Goal: Navigation & Orientation: Find specific page/section

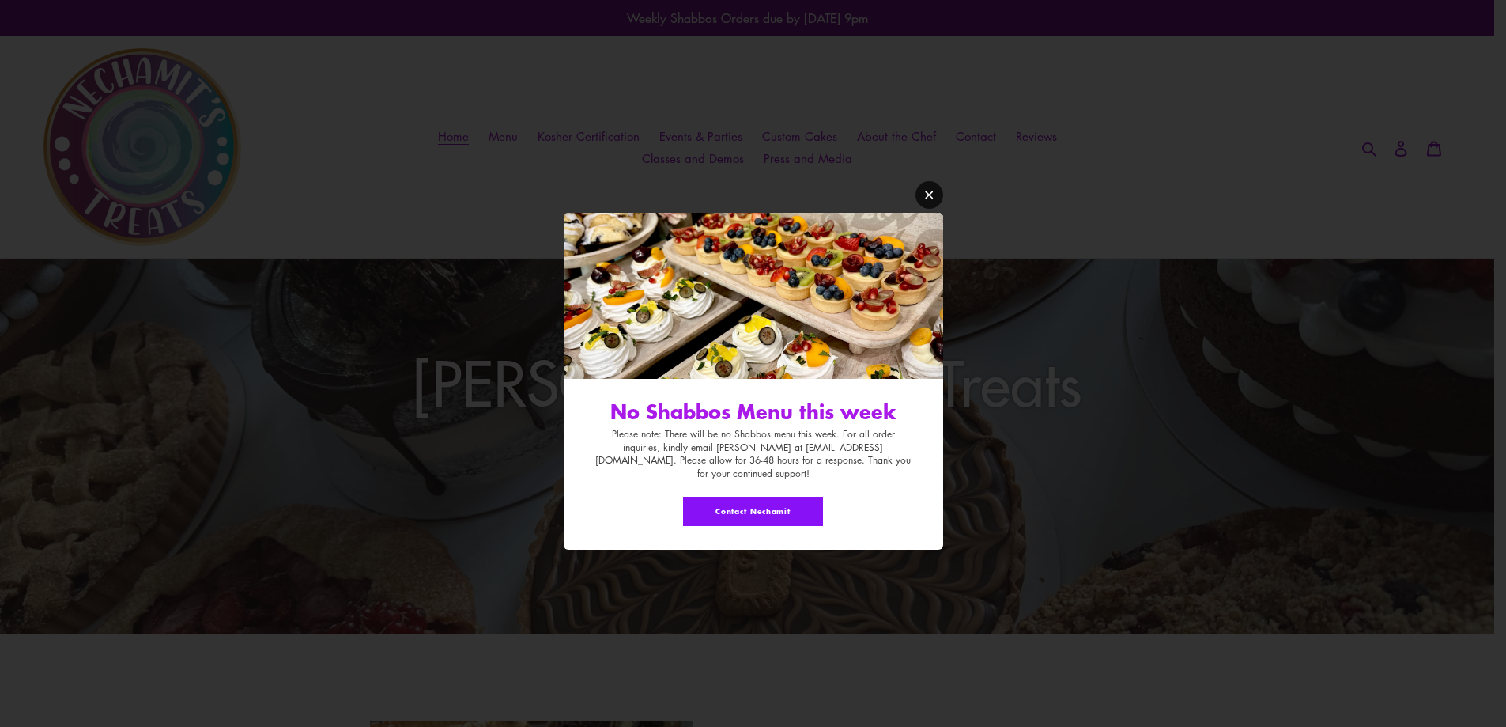
click at [935, 199] on link "Modal window" at bounding box center [930, 195] width 28 height 28
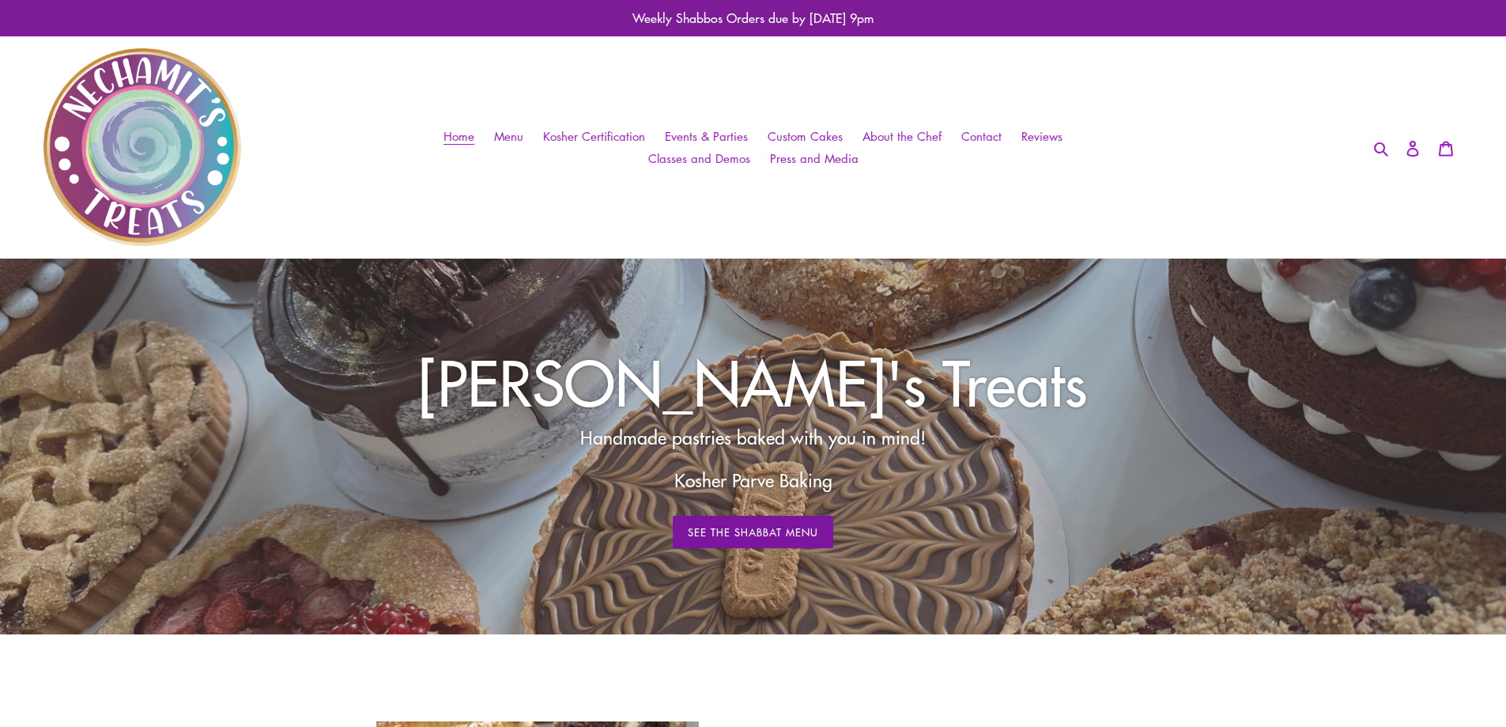
click at [791, 538] on link "See The Shabbat Menu" at bounding box center [753, 531] width 161 height 33
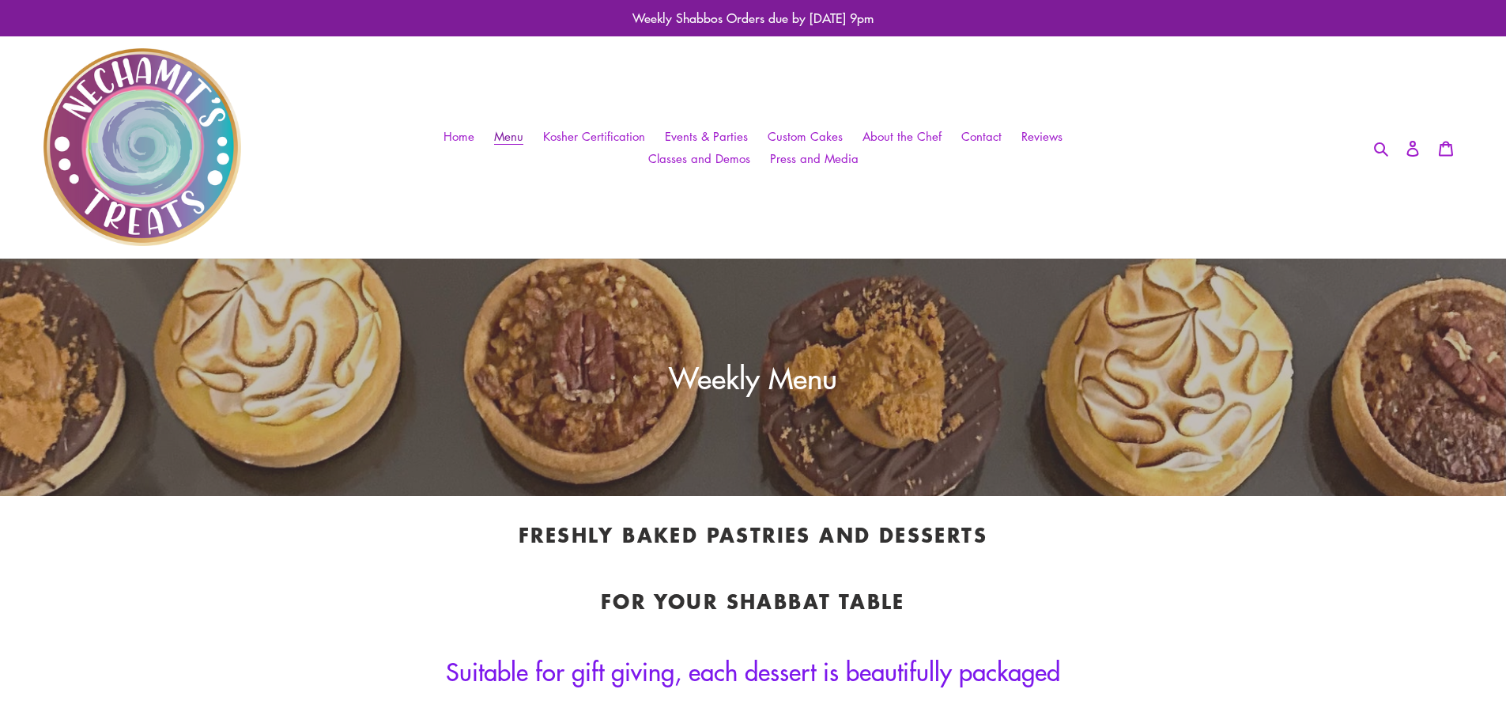
click at [521, 136] on span "Menu" at bounding box center [508, 136] width 29 height 17
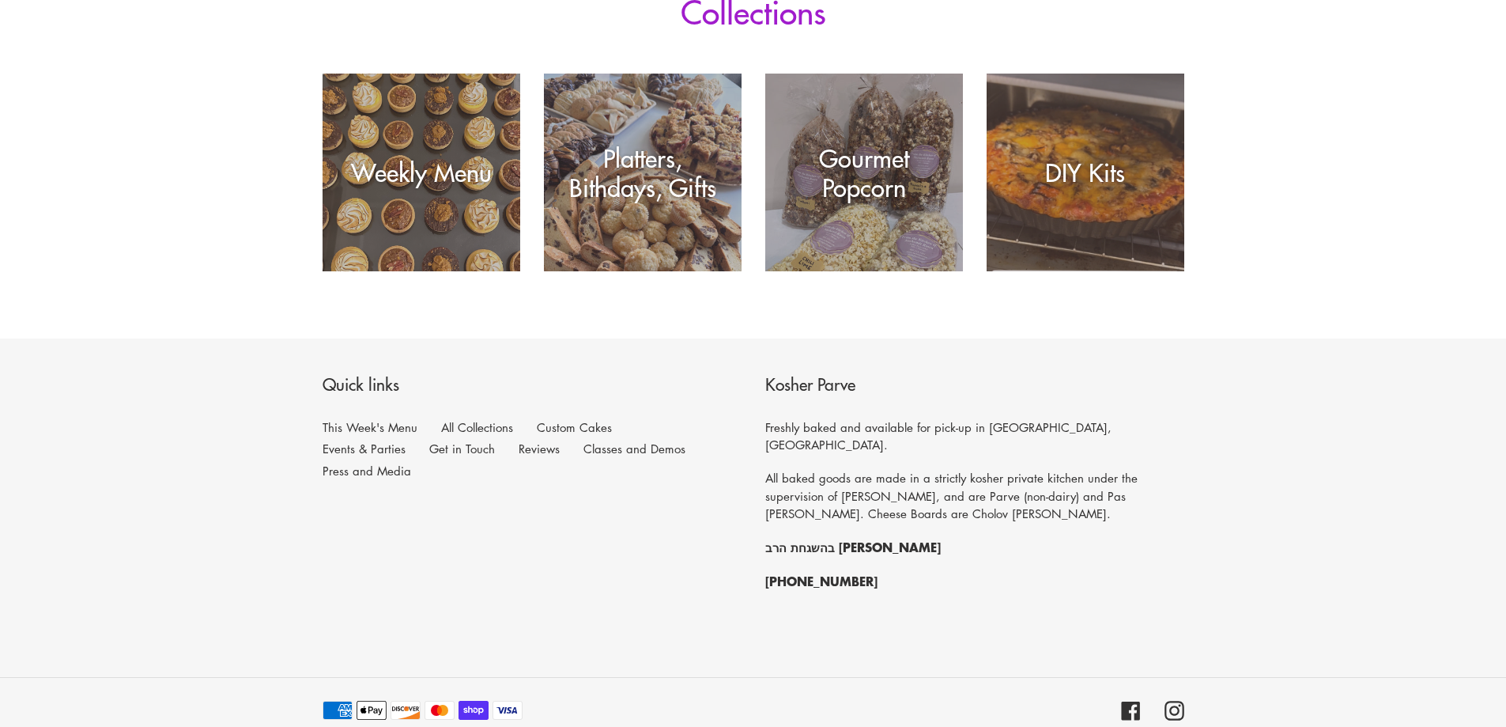
scroll to position [352, 0]
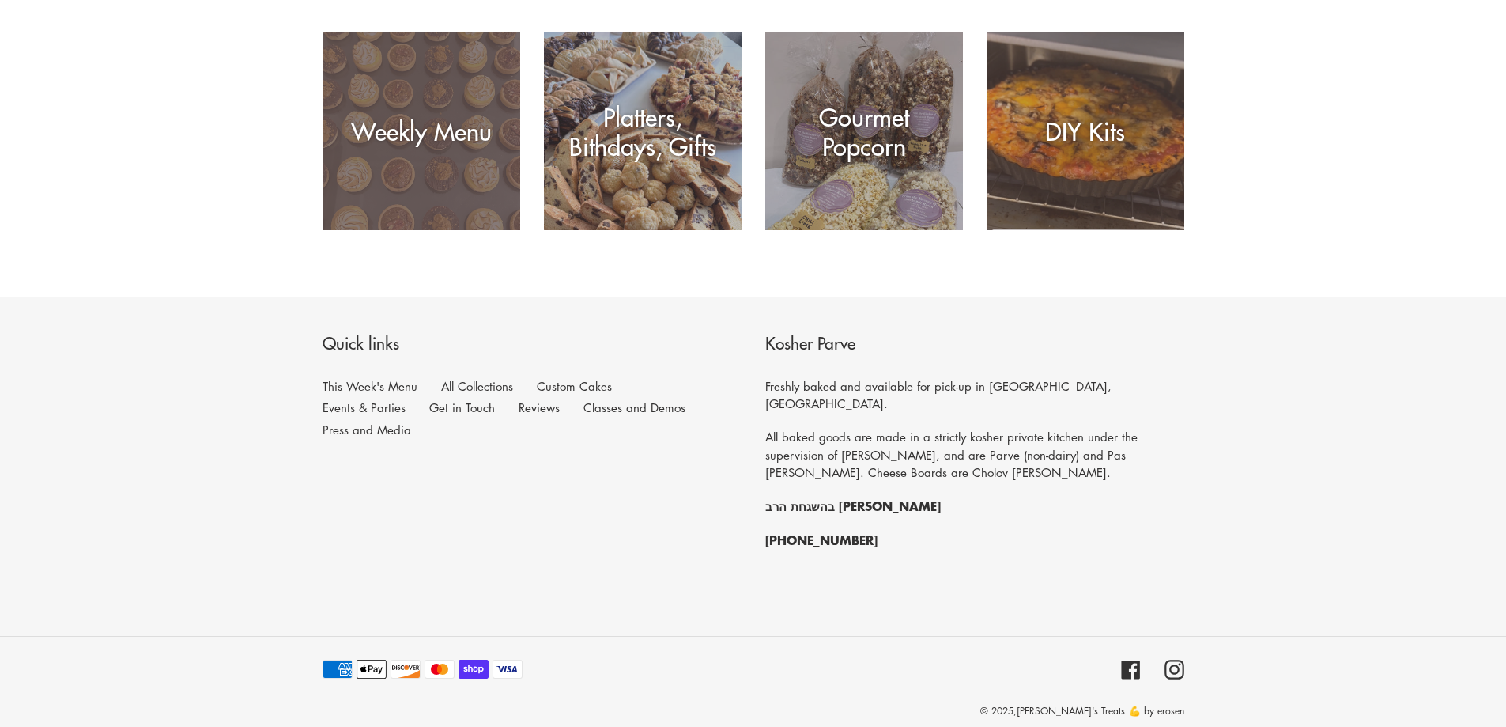
click at [455, 230] on div "Weekly Menu" at bounding box center [422, 230] width 198 height 0
click at [370, 230] on div "Weekly Menu" at bounding box center [422, 230] width 198 height 0
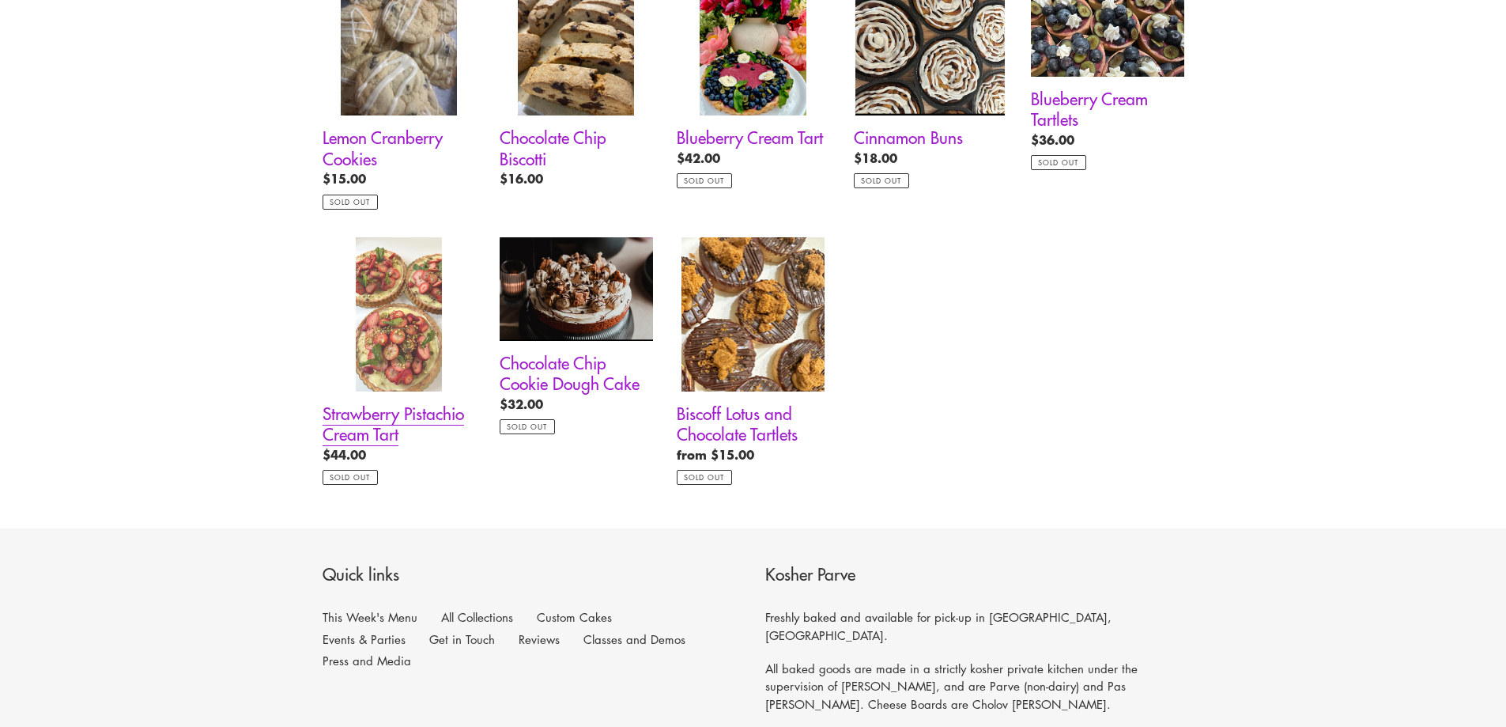
scroll to position [1265, 0]
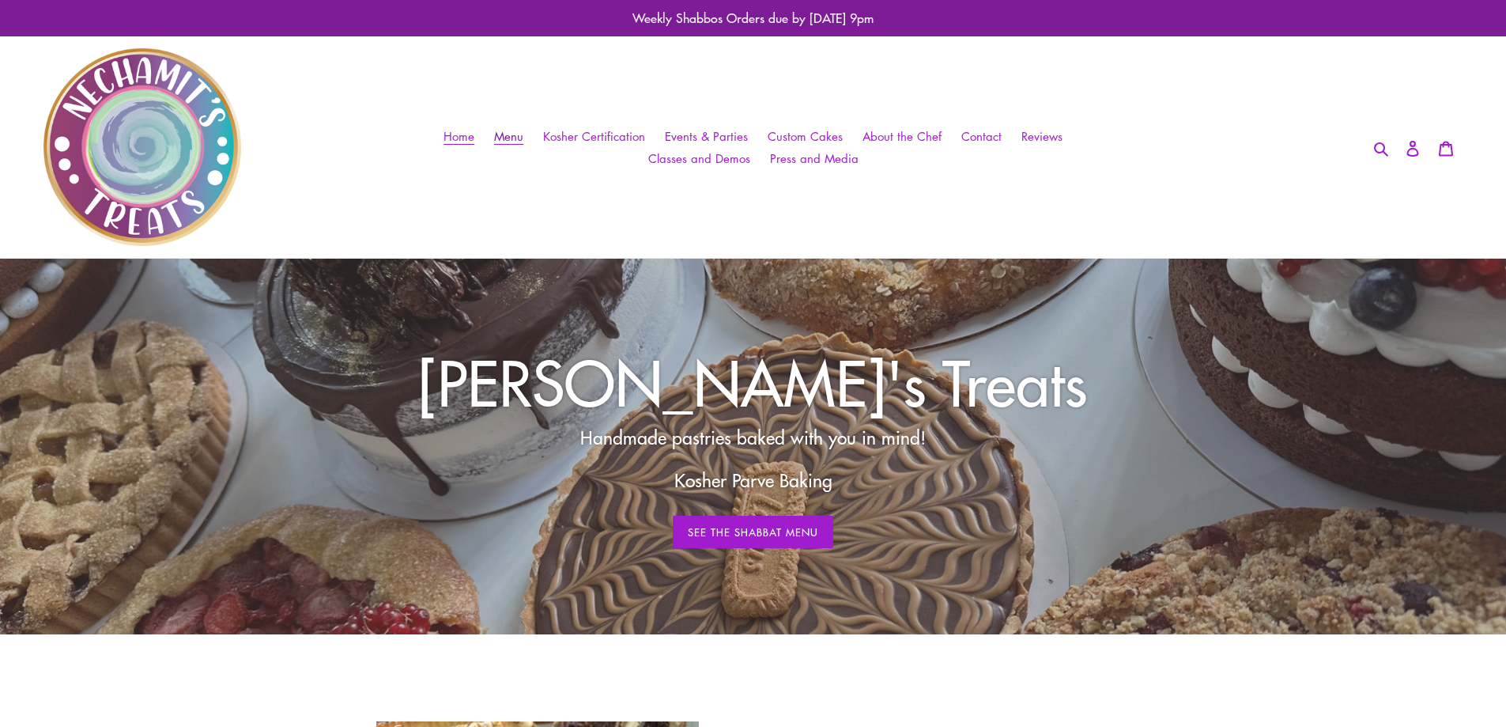
click at [523, 130] on span "Menu" at bounding box center [508, 136] width 29 height 17
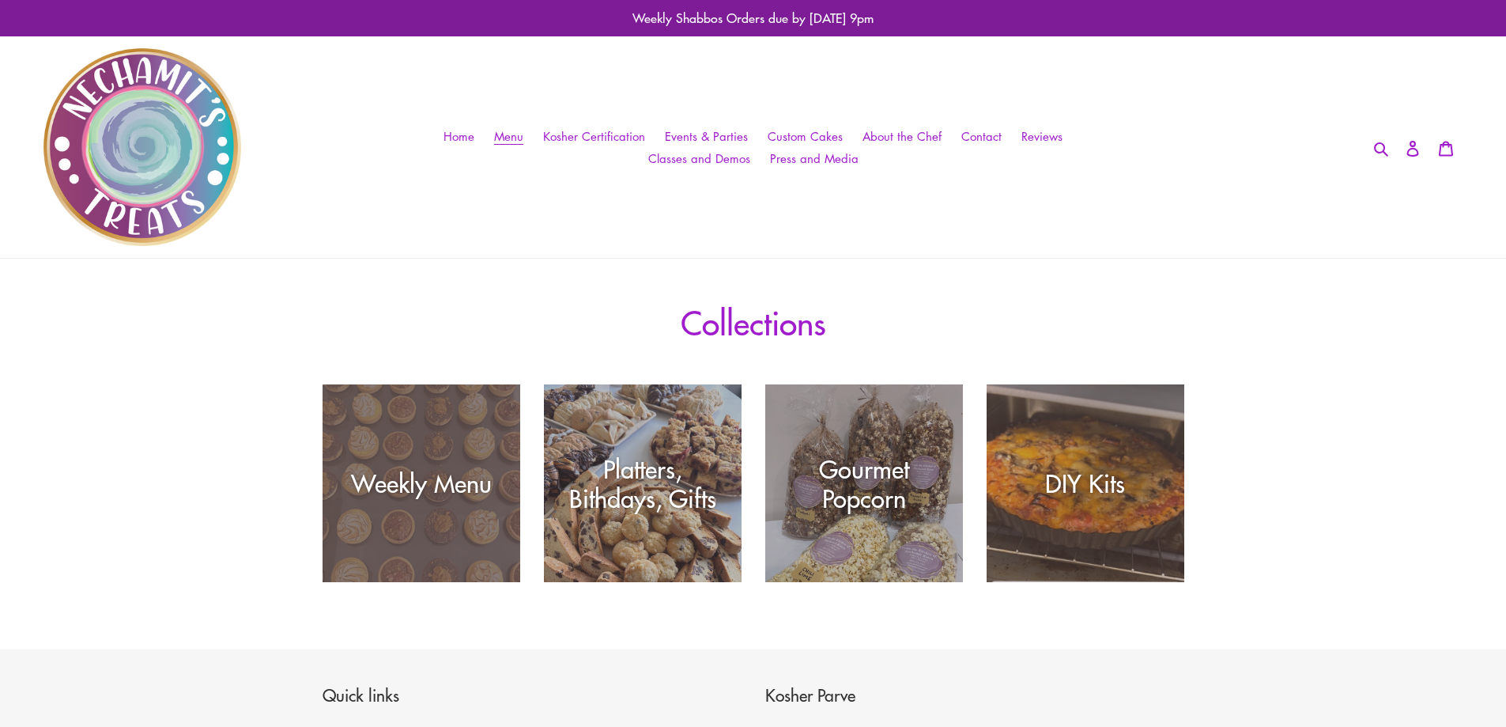
click at [413, 582] on div "Weekly Menu" at bounding box center [422, 582] width 198 height 0
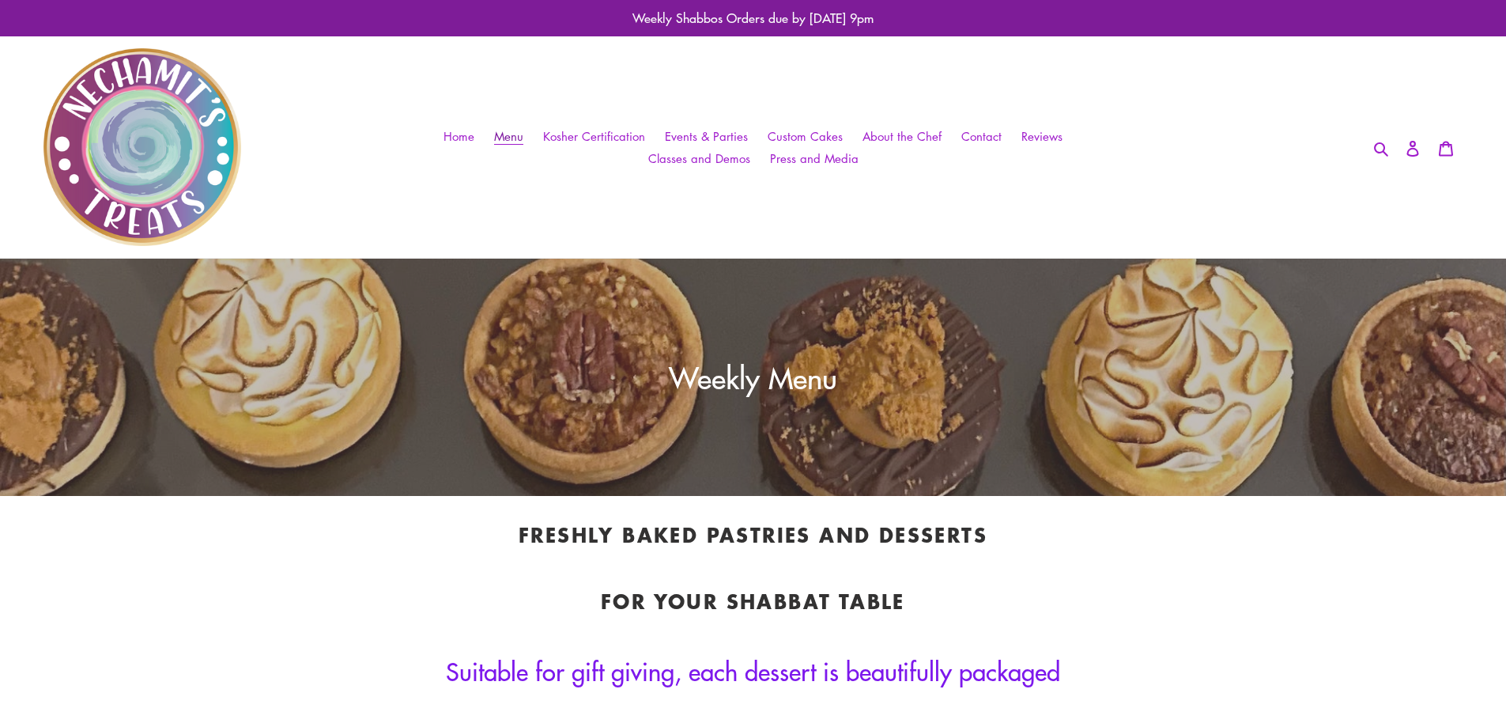
click at [523, 136] on span "Menu" at bounding box center [508, 136] width 29 height 17
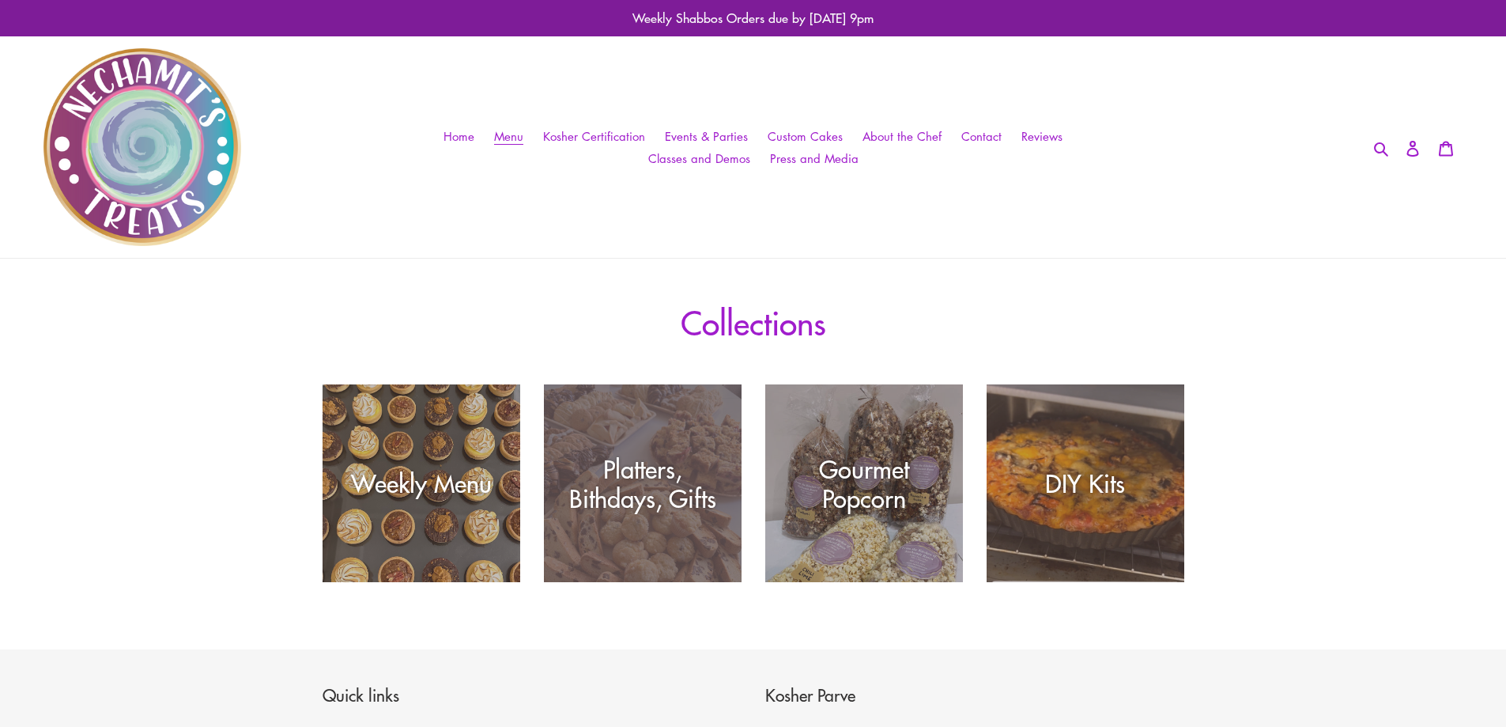
click at [655, 472] on div "Platters, Bithdays, Gifts" at bounding box center [643, 483] width 198 height 59
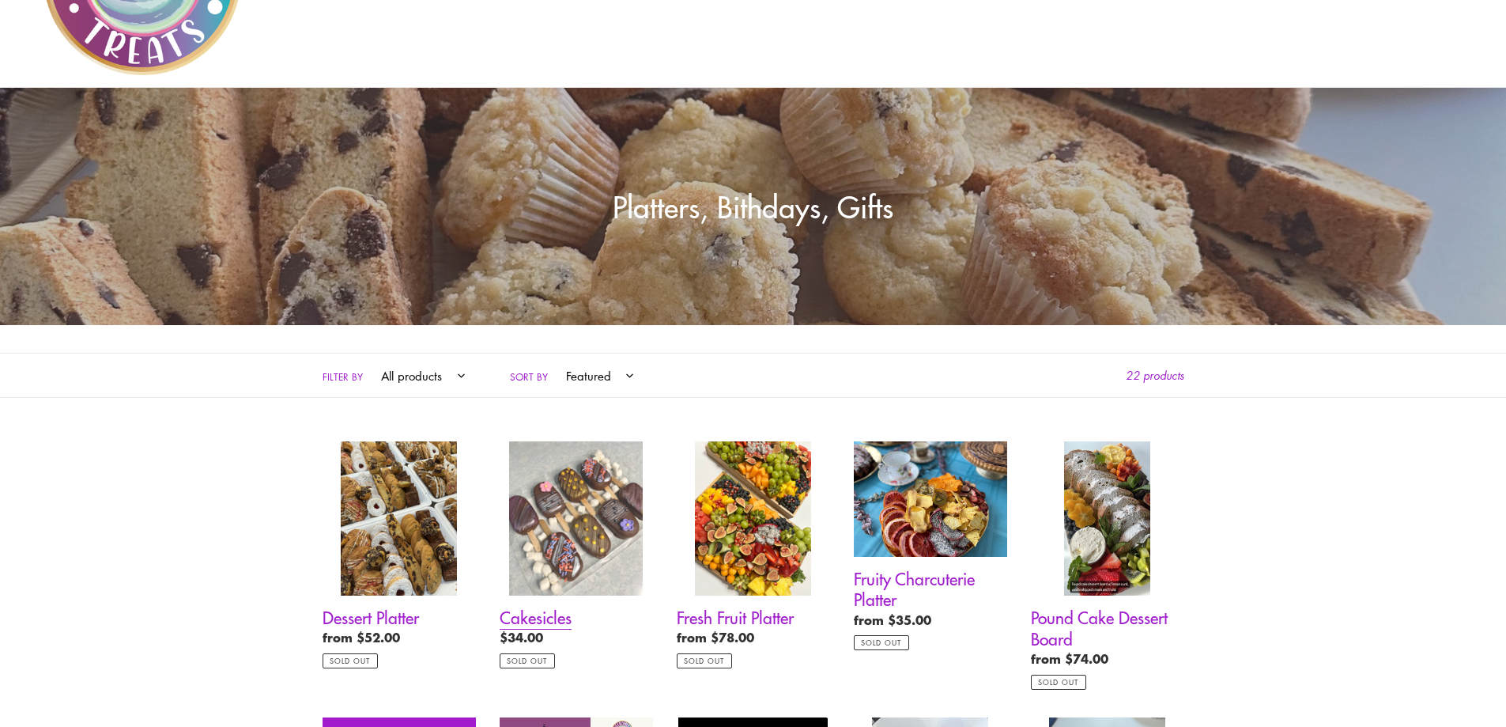
scroll to position [237, 0]
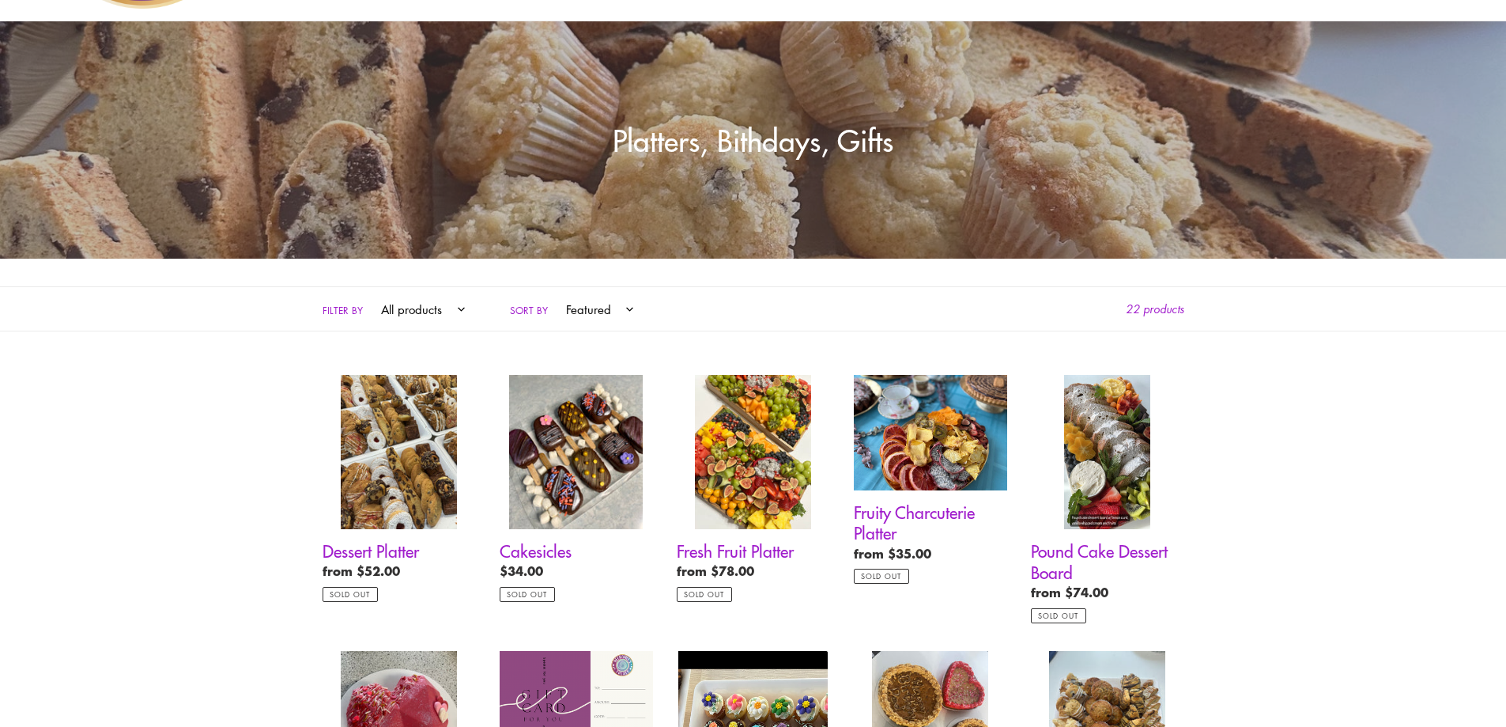
click at [576, 310] on select "Featured Best selling Alphabetically, A-Z Alphabetically, Z-A Price, low to hig…" at bounding box center [596, 308] width 89 height 43
select select "price-descending"
click at [552, 287] on select "Featured Best selling Alphabetically, A-Z Alphabetically, Z-A Price, low to hig…" at bounding box center [596, 308] width 89 height 43
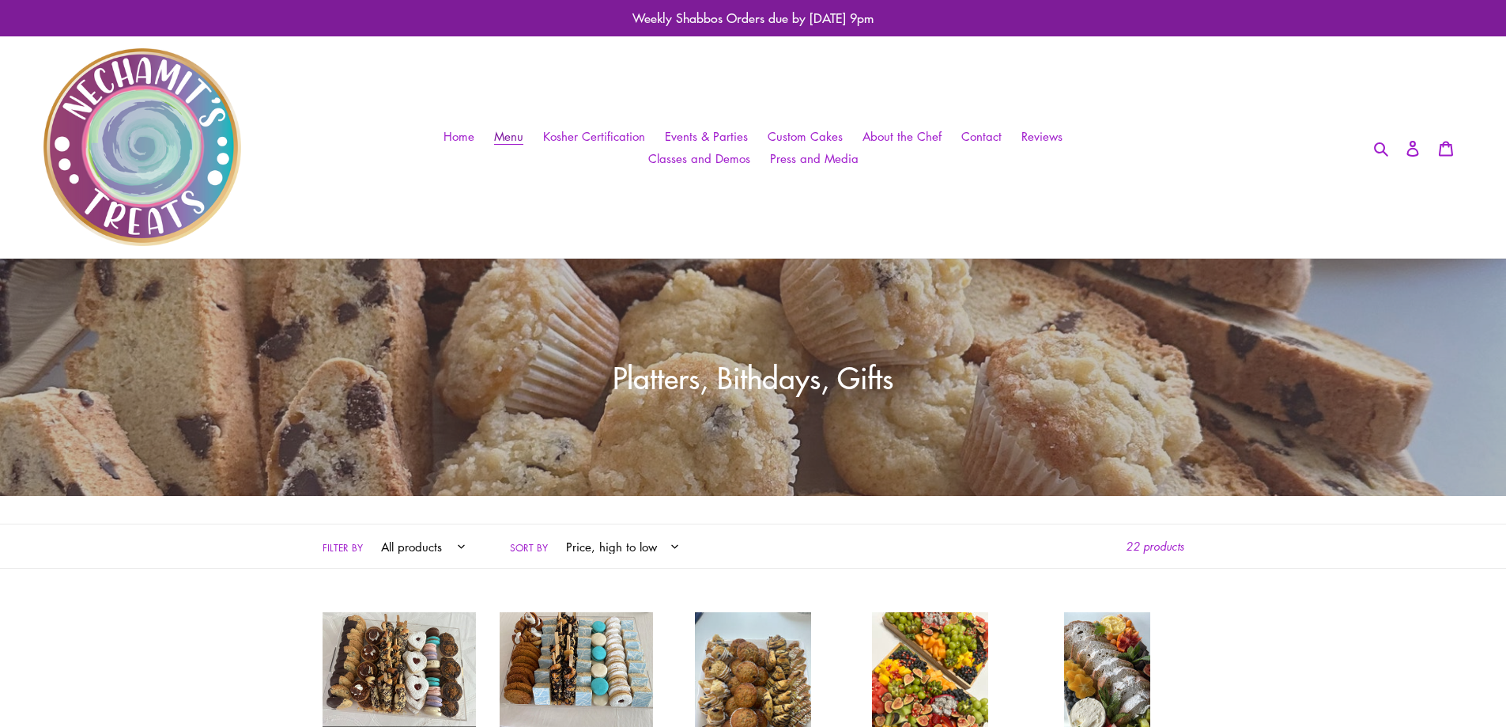
click at [504, 136] on span "Menu" at bounding box center [508, 136] width 29 height 17
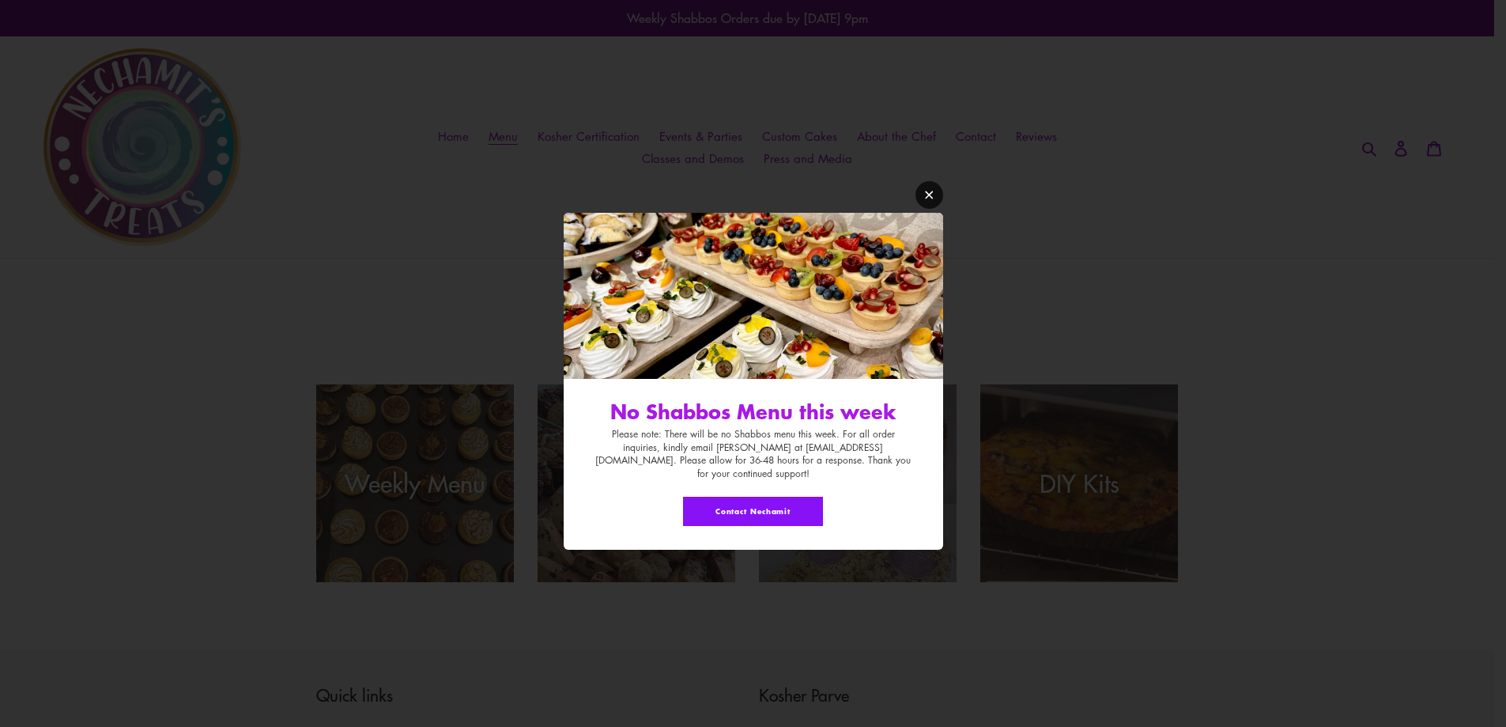
click at [921, 207] on link "Modal window" at bounding box center [930, 195] width 28 height 28
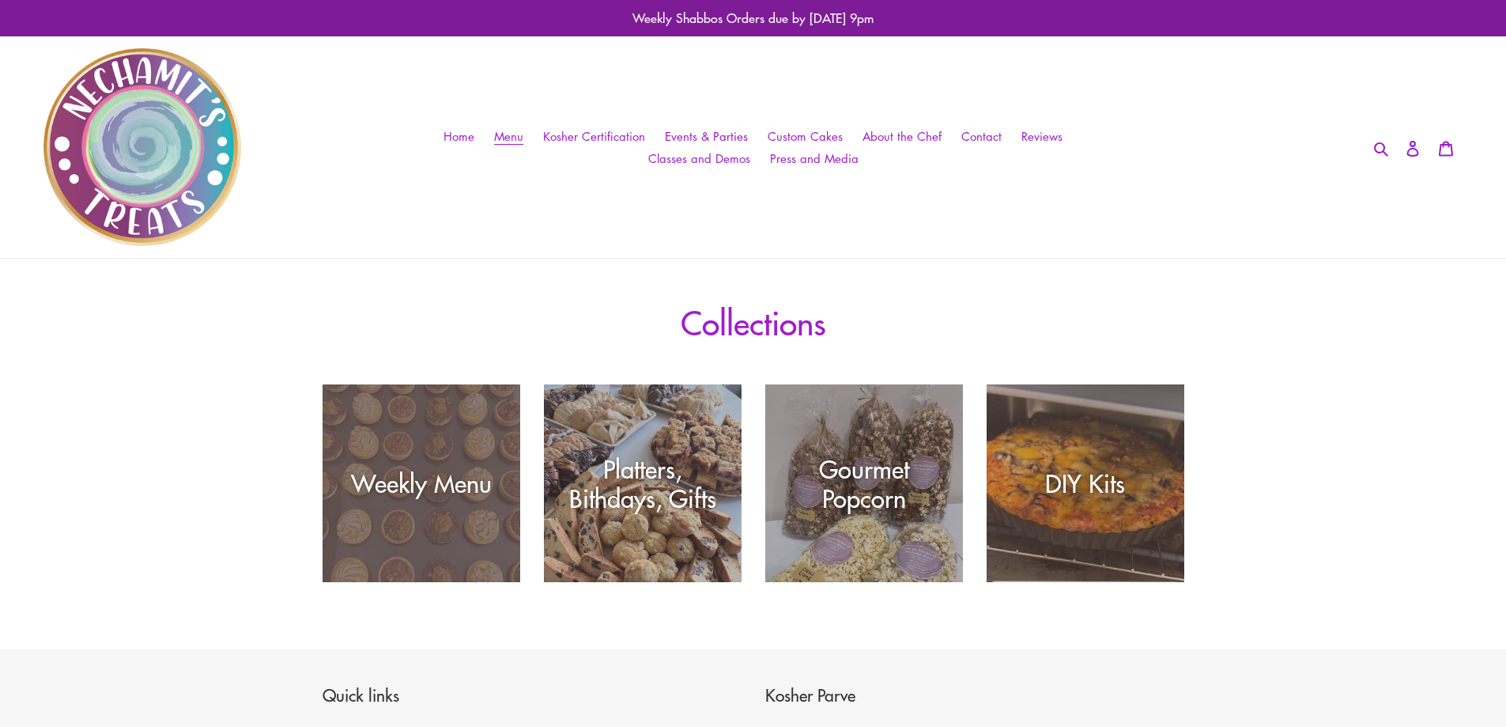
click at [460, 582] on div "Weekly Menu" at bounding box center [422, 582] width 198 height 0
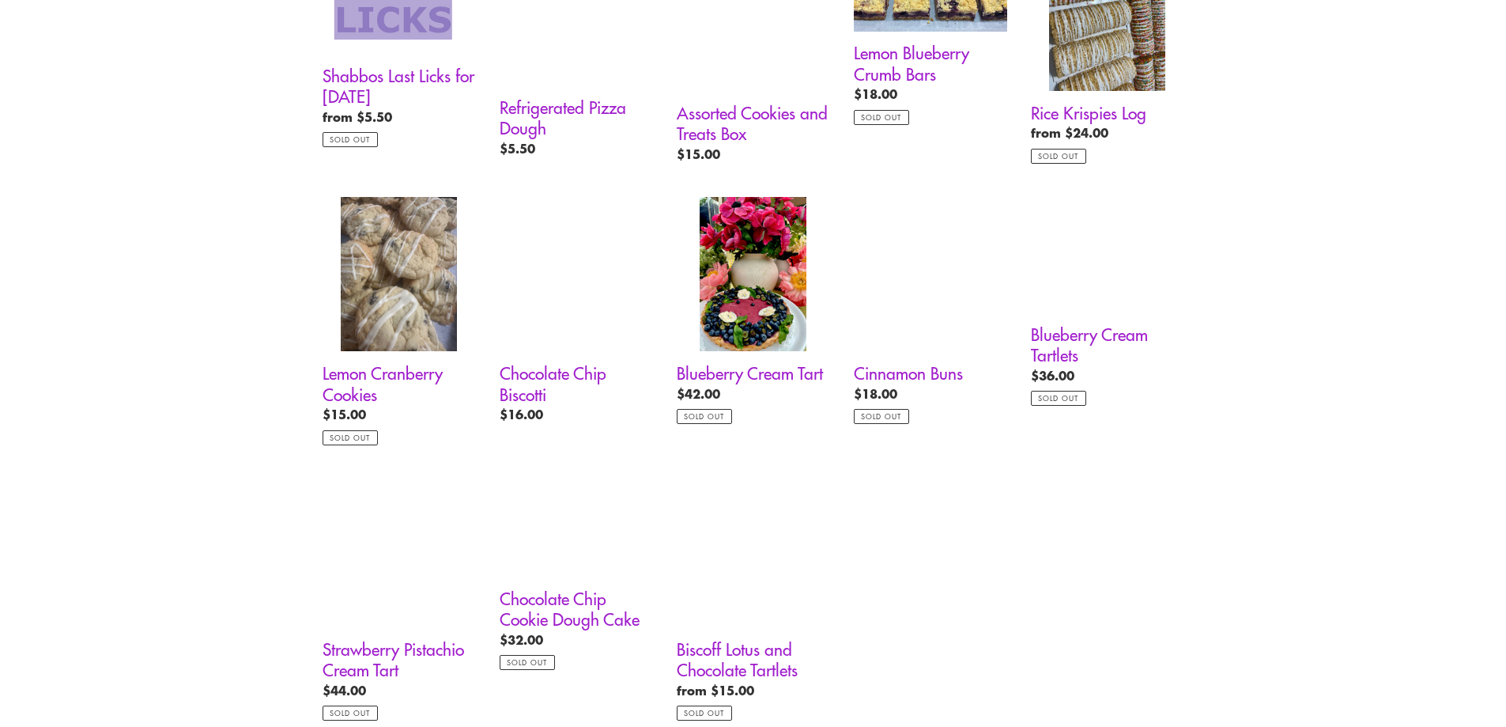
scroll to position [1028, 0]
